Goal: Task Accomplishment & Management: Complete application form

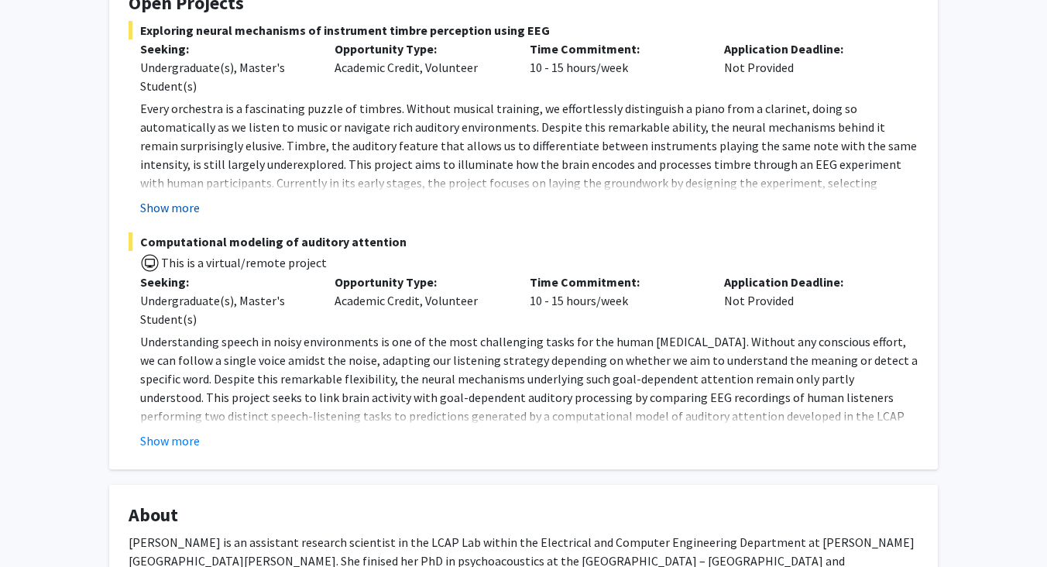
scroll to position [259, 0]
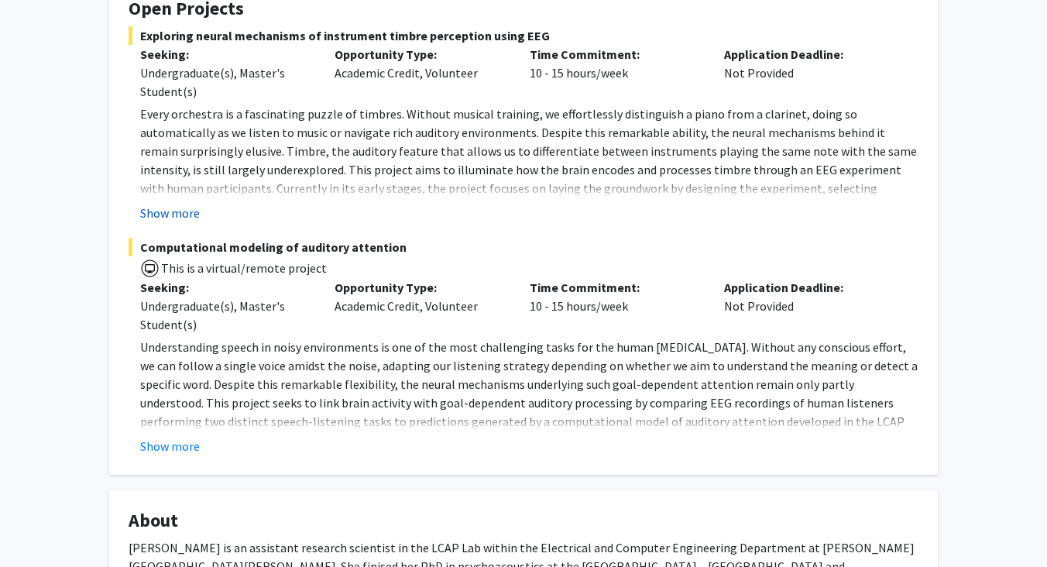
click at [186, 215] on button "Show more" at bounding box center [170, 213] width 60 height 19
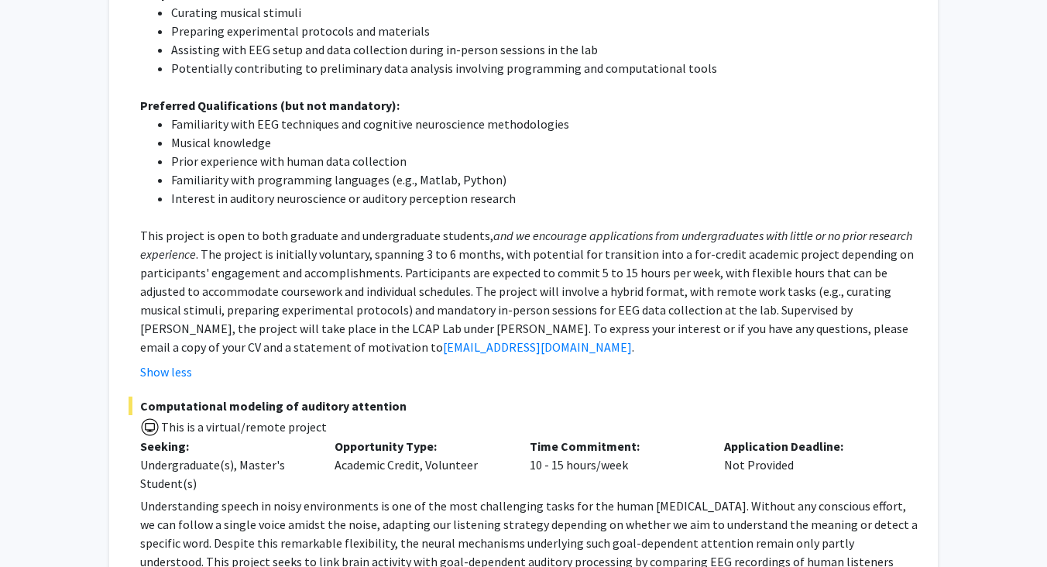
scroll to position [0, 0]
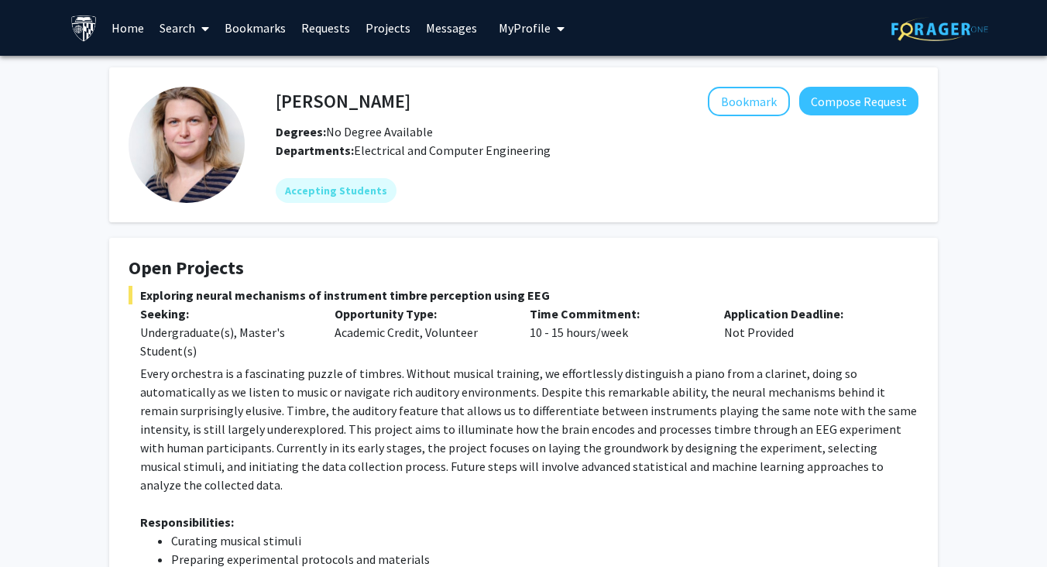
click at [256, 24] on link "Bookmarks" at bounding box center [255, 28] width 77 height 54
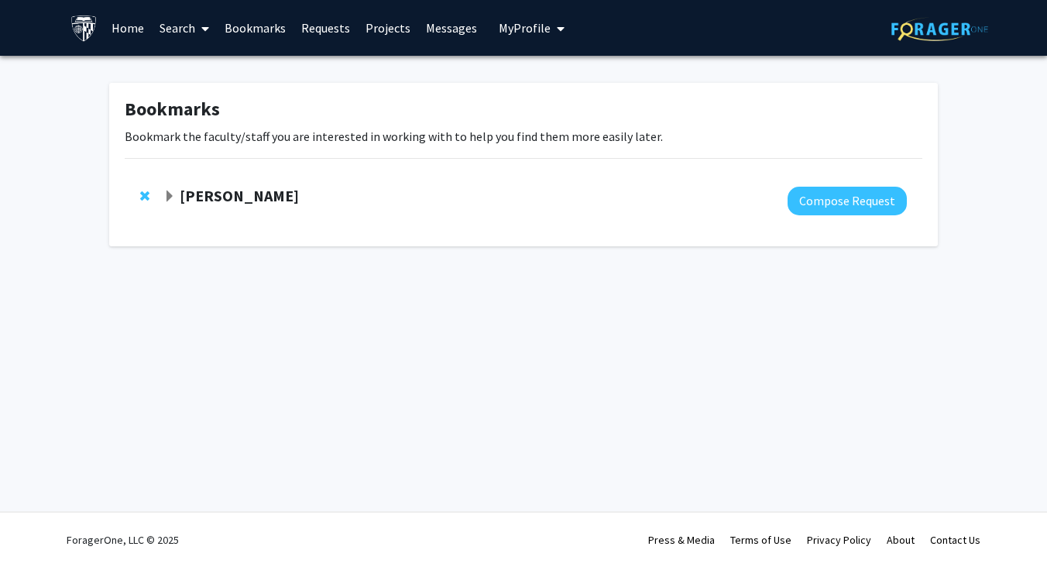
click at [252, 199] on strong "[PERSON_NAME]" at bounding box center [239, 195] width 119 height 19
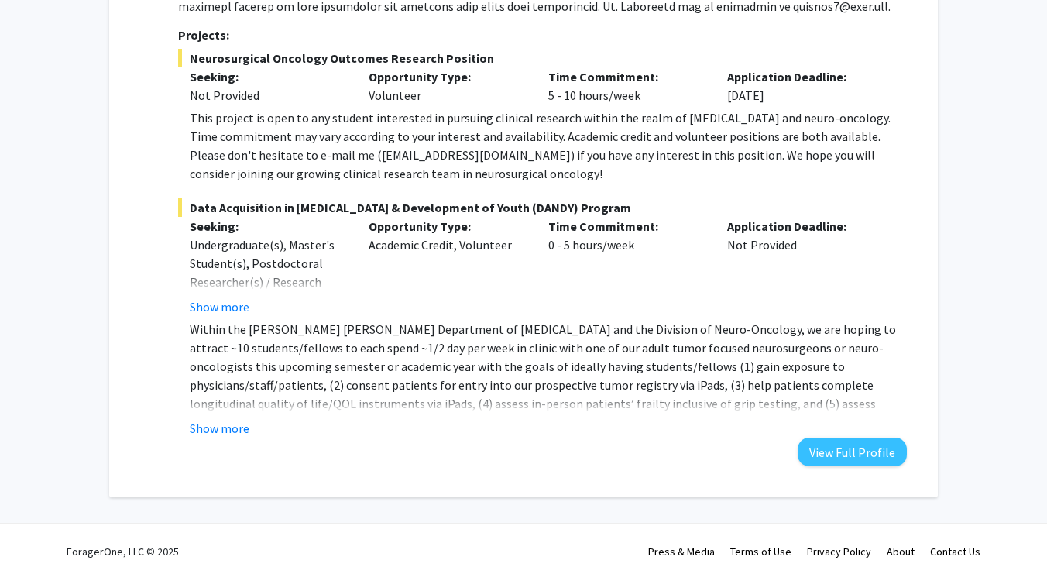
scroll to position [382, 0]
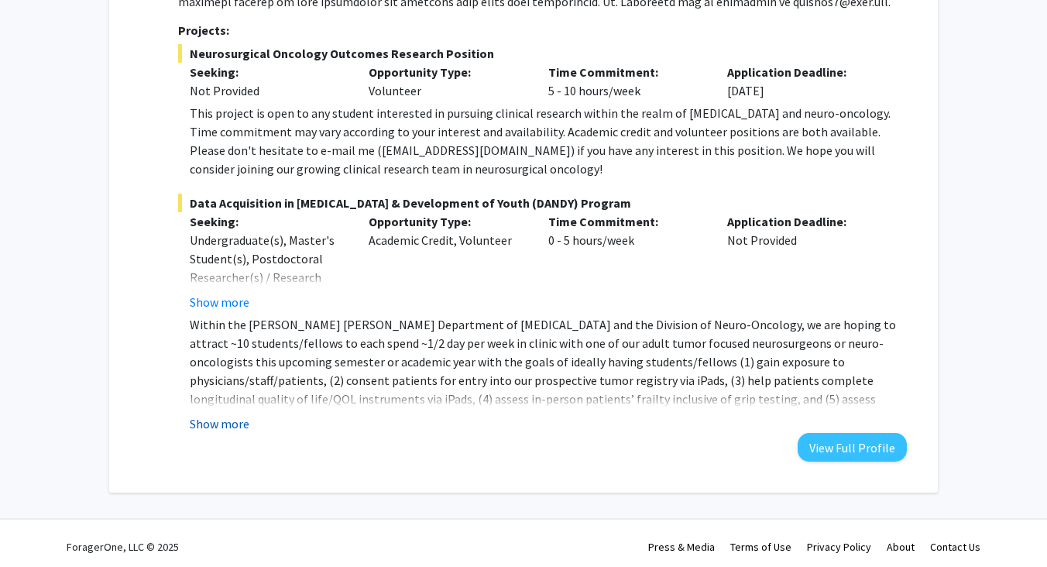
click at [202, 424] on button "Show more" at bounding box center [220, 423] width 60 height 19
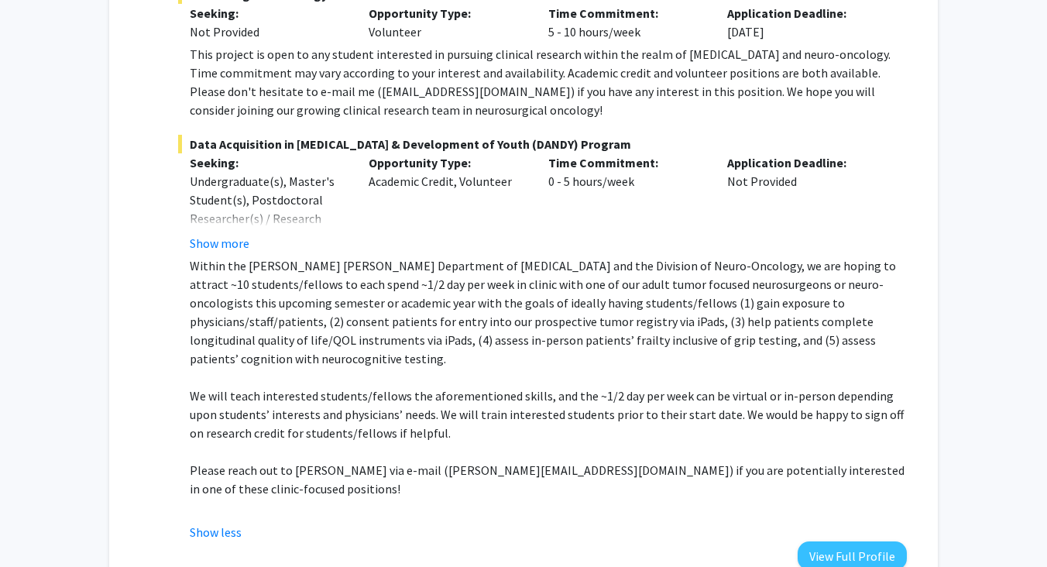
scroll to position [519, 0]
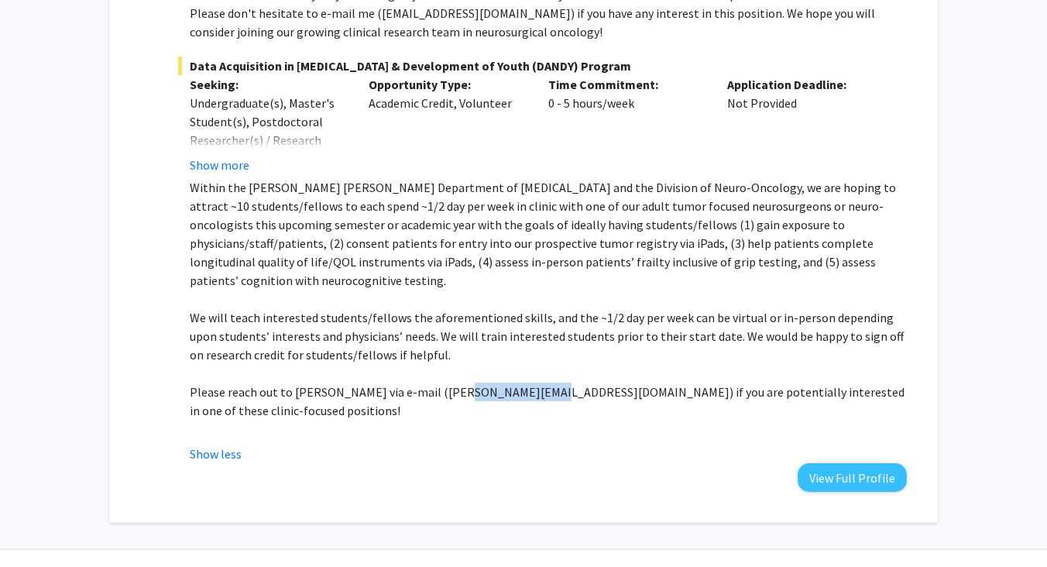
drag, startPoint x: 442, startPoint y: 375, endPoint x: 519, endPoint y: 376, distance: 76.7
click at [519, 382] on p "Please reach out to [PERSON_NAME] via e-mail ([PERSON_NAME][EMAIL_ADDRESS][DOMA…" at bounding box center [548, 400] width 717 height 37
copy p "[PERSON_NAME][EMAIL_ADDRESS][DOMAIN_NAME]"
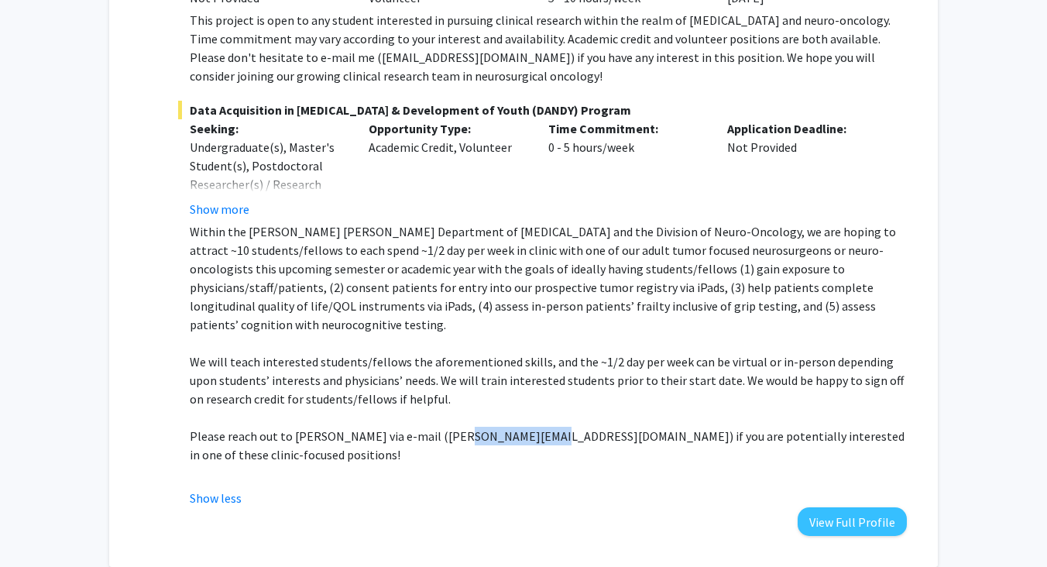
scroll to position [461, 0]
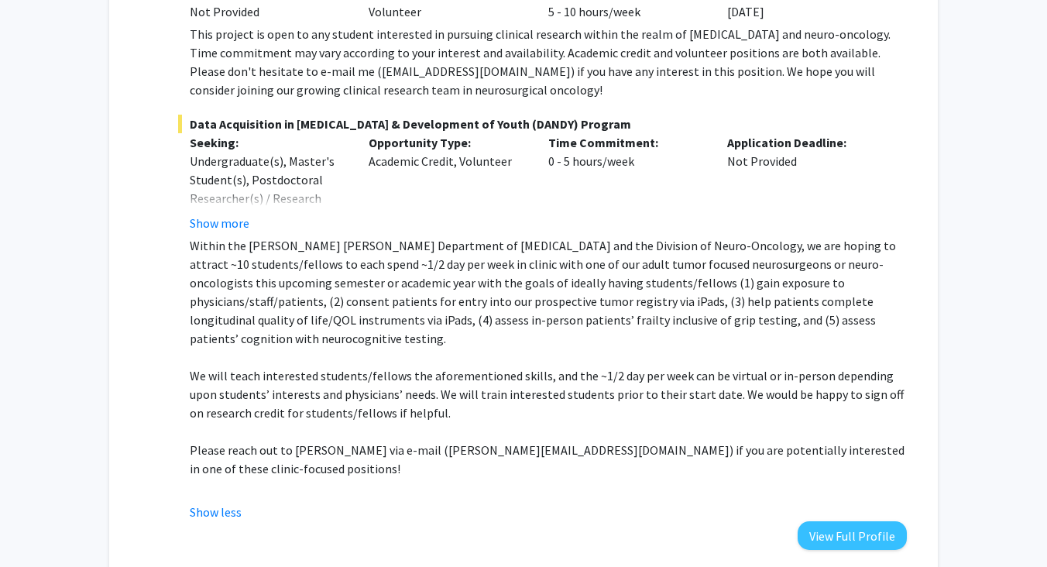
click at [403, 124] on span "Data Acquisition in [MEDICAL_DATA] & Development of Youth (DANDY) Program" at bounding box center [542, 124] width 729 height 19
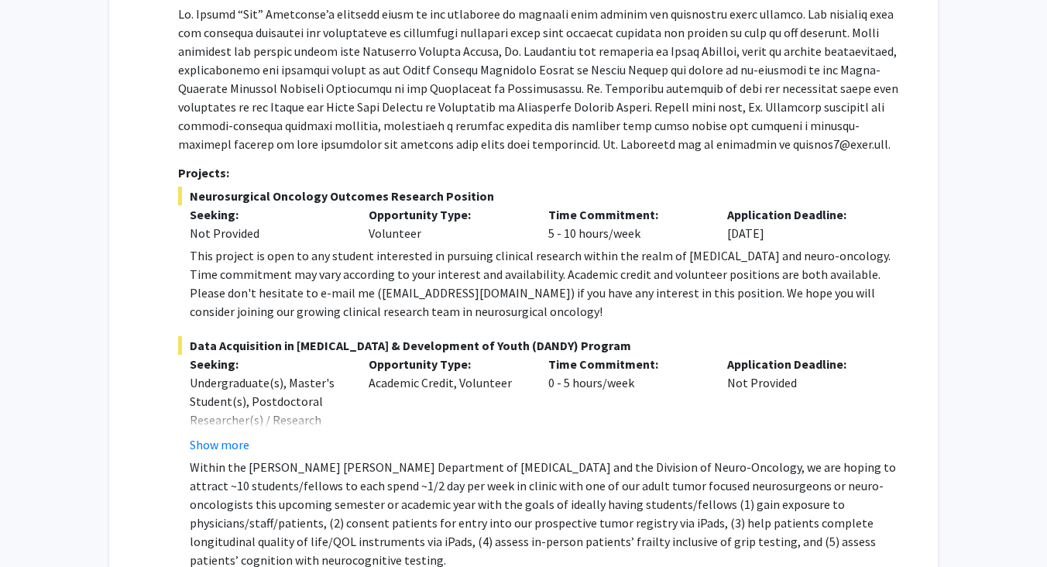
scroll to position [0, 0]
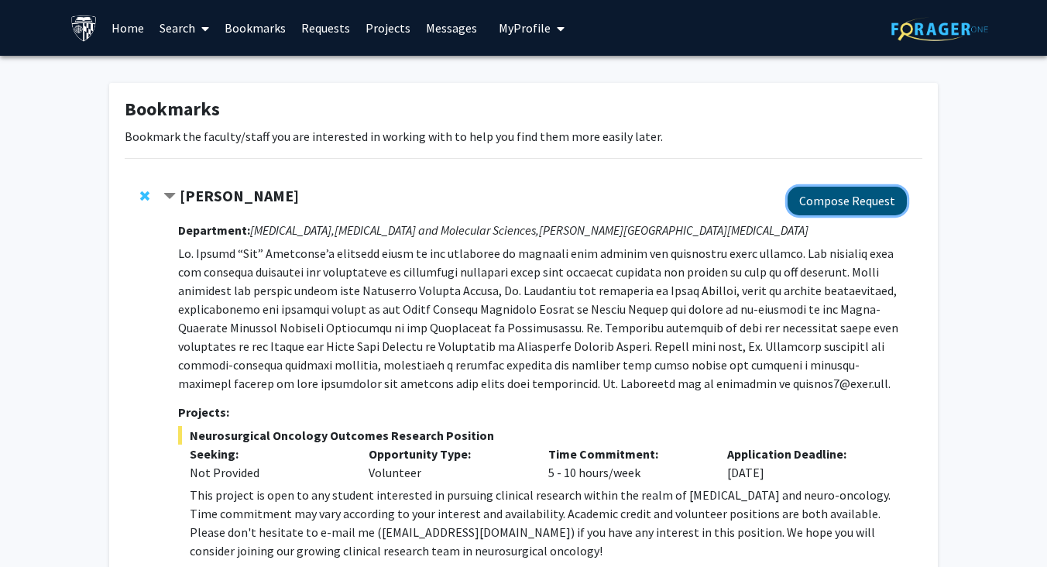
click at [866, 198] on button "Compose Request" at bounding box center [846, 201] width 119 height 29
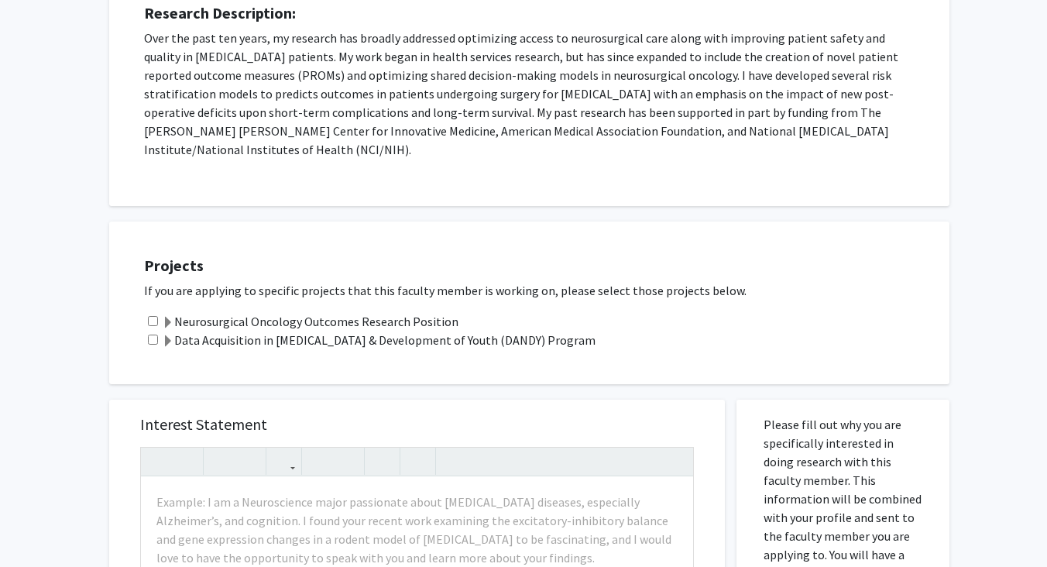
scroll to position [353, 0]
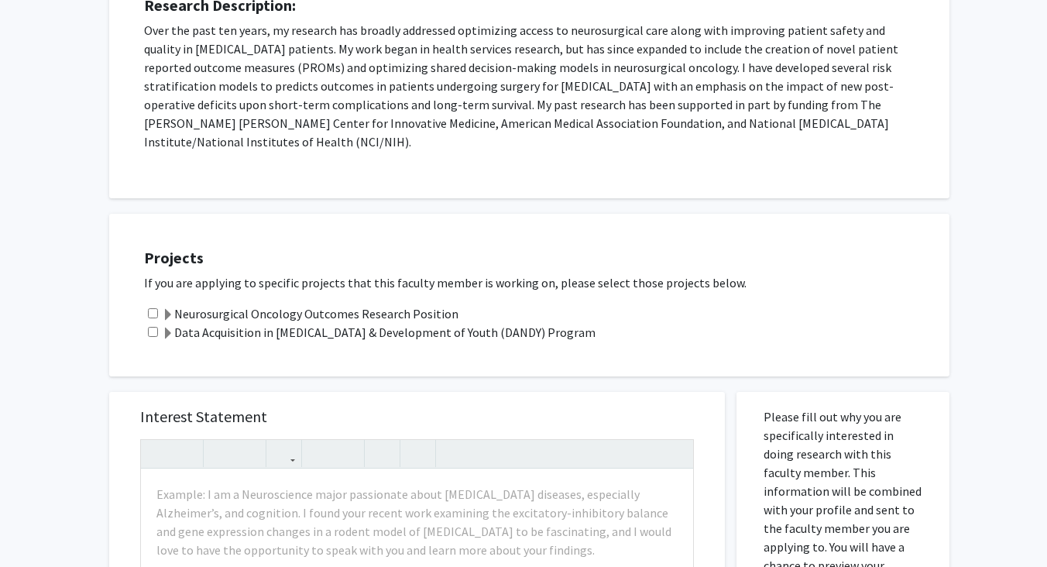
click at [304, 323] on label "Data Acquisition in [MEDICAL_DATA] & Development of Youth (DANDY) Program" at bounding box center [379, 332] width 434 height 19
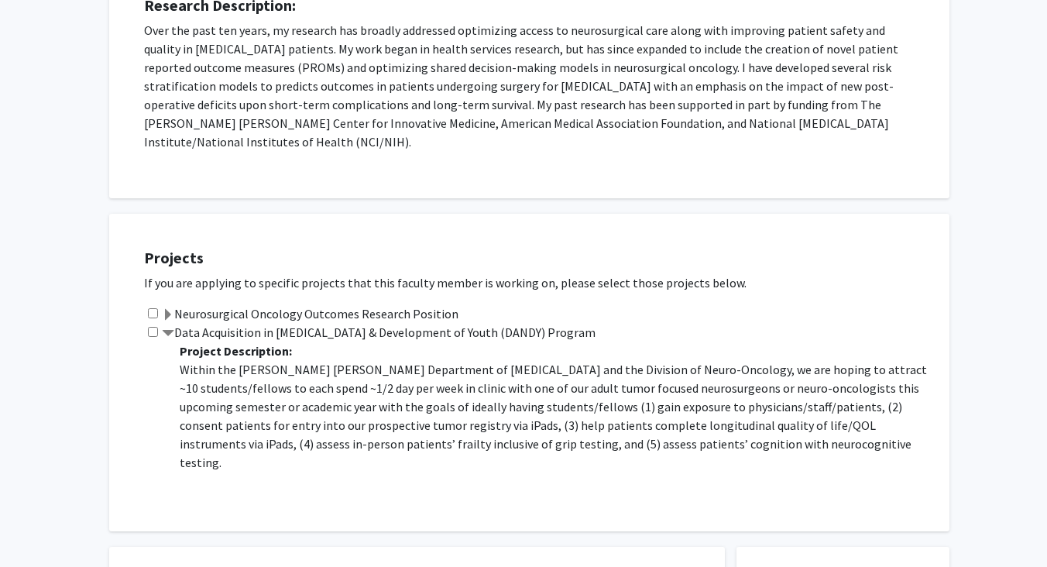
click at [154, 327] on input "checkbox" at bounding box center [153, 332] width 10 height 10
checkbox input "true"
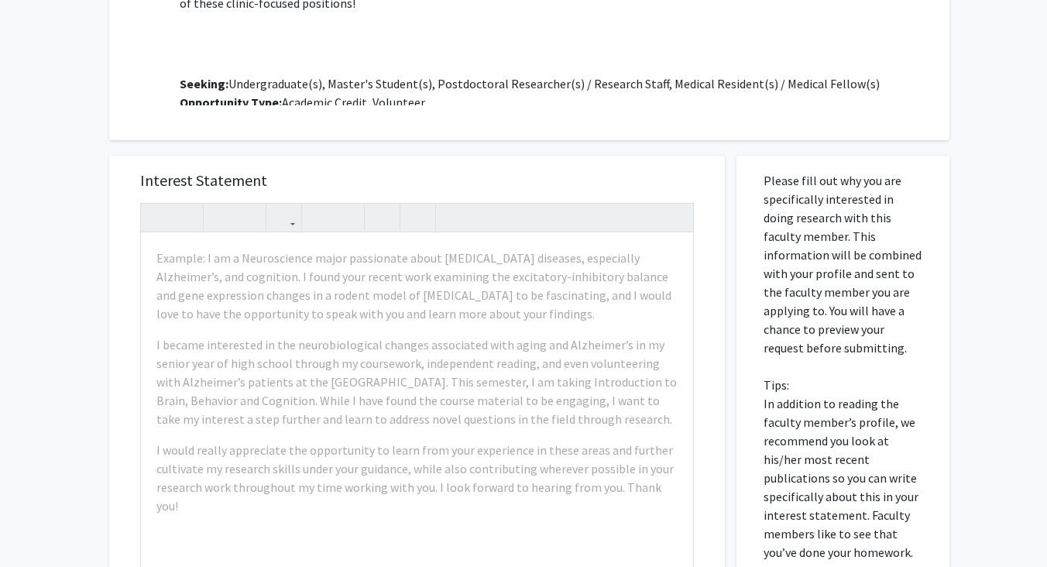
scroll to position [750, 0]
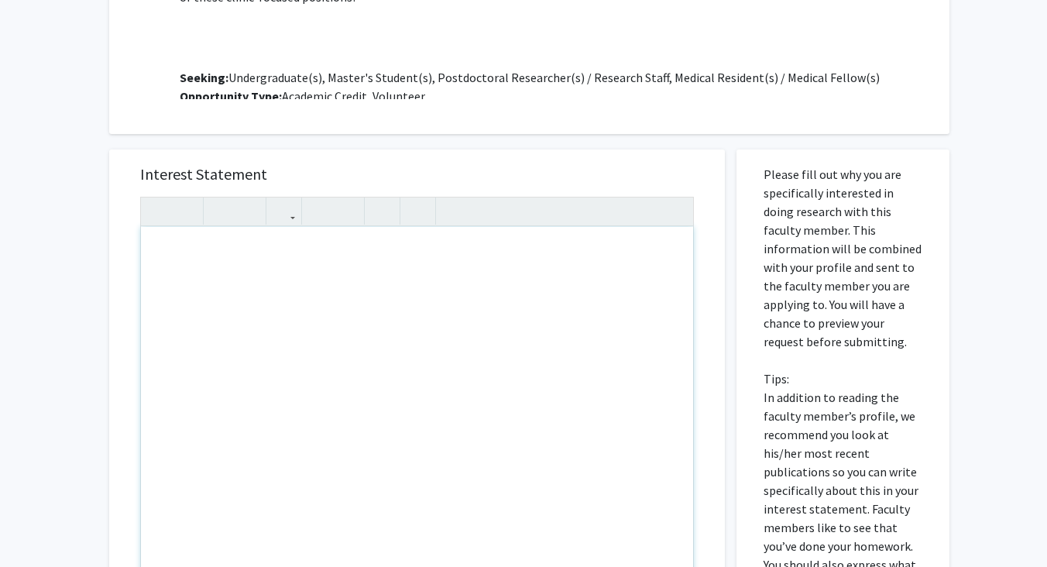
paste div "Note to users with screen readers: Please press Alt+0 or Option+0 to deactivate…"
type textarea "<p>Dear [PERSON_NAME],</p><br><p>My name is [PERSON_NAME], and for this semeste…"
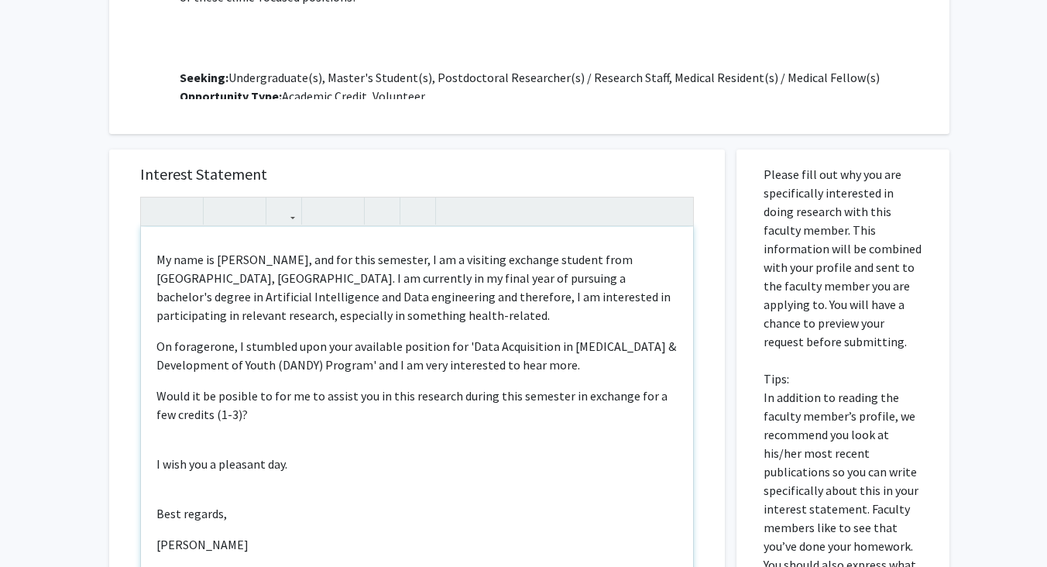
scroll to position [1062, 0]
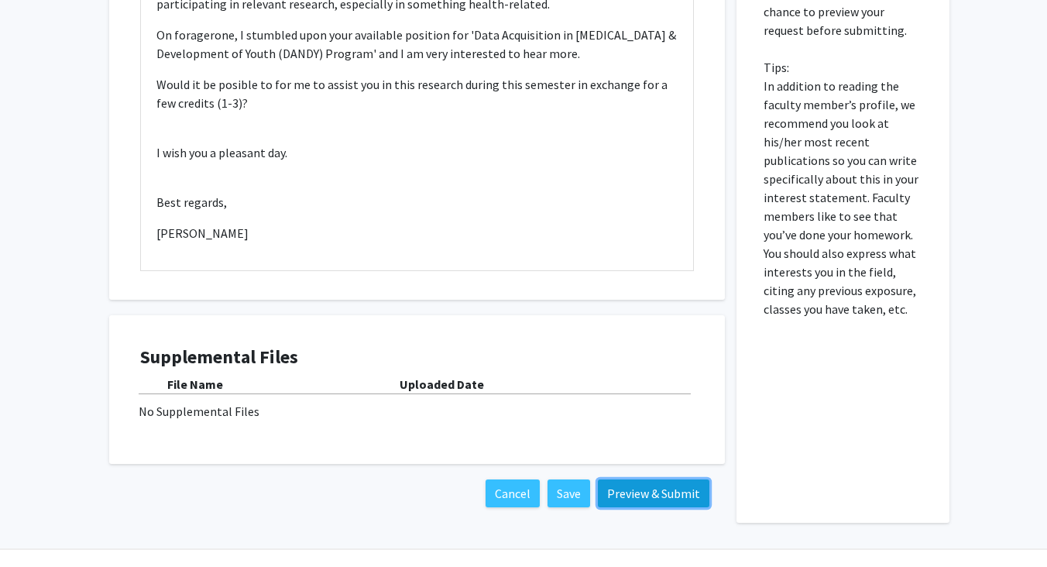
click at [617, 479] on button "Preview & Submit" at bounding box center [653, 493] width 111 height 28
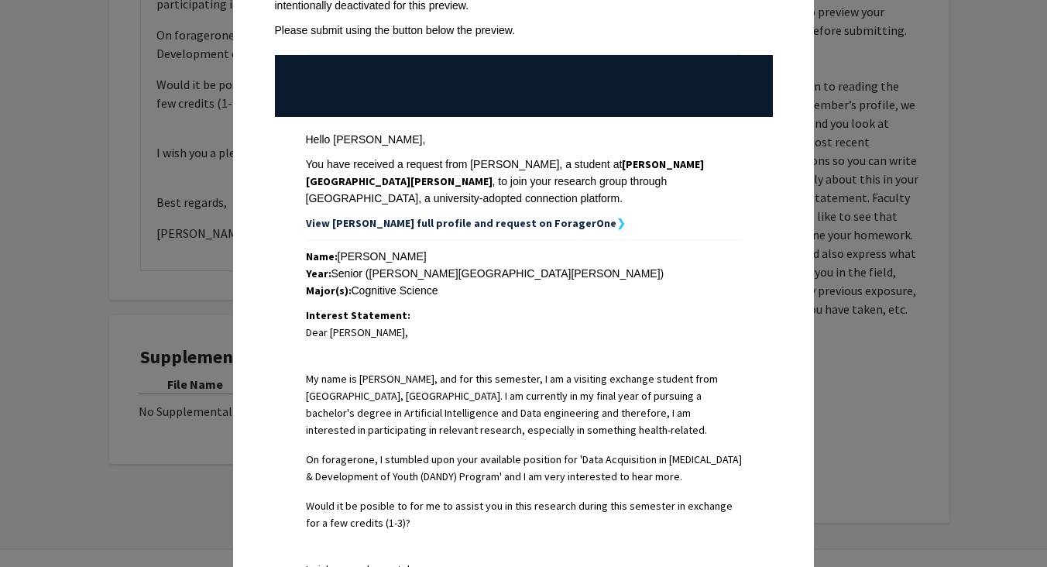
scroll to position [465, 0]
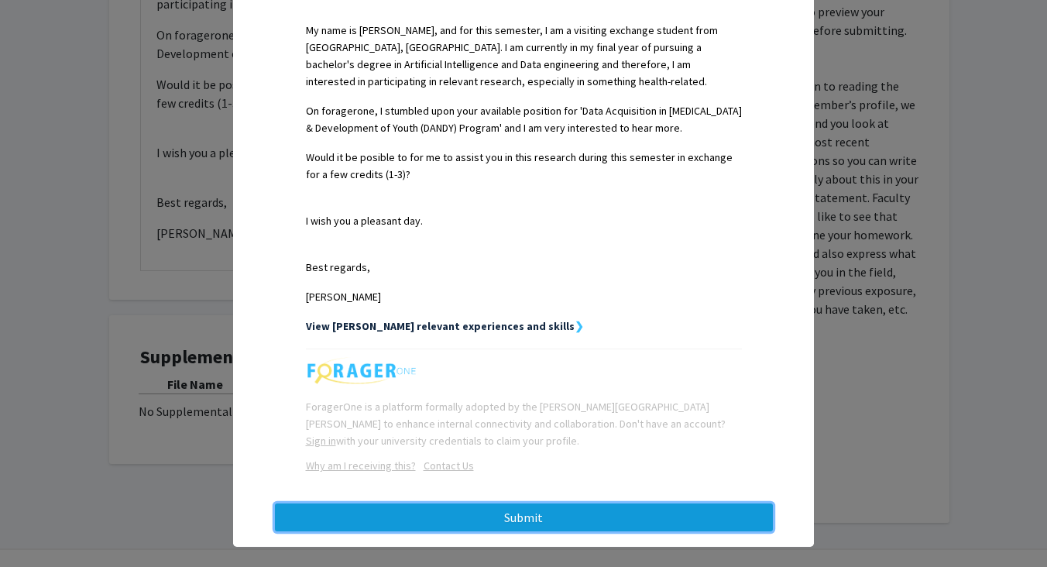
click at [552, 503] on button "Submit" at bounding box center [524, 517] width 498 height 28
